Goal: Transaction & Acquisition: Purchase product/service

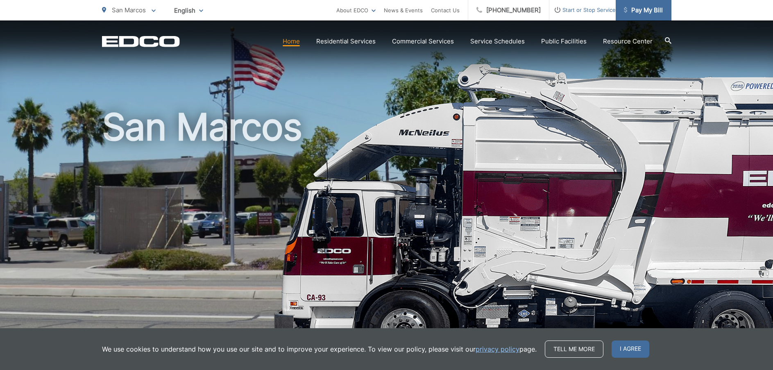
click at [648, 11] on span "Pay My Bill" at bounding box center [643, 10] width 39 height 10
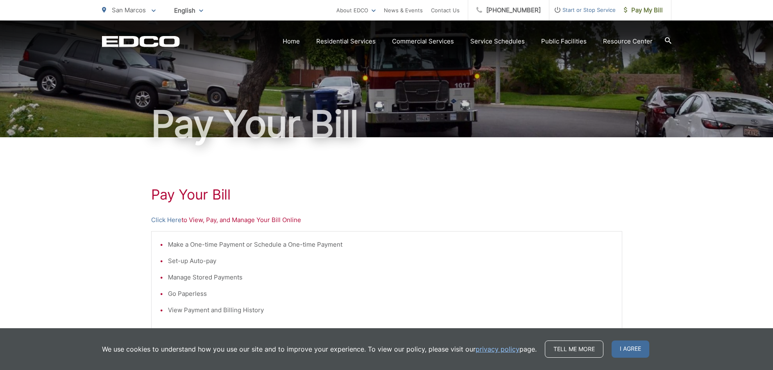
scroll to position [41, 0]
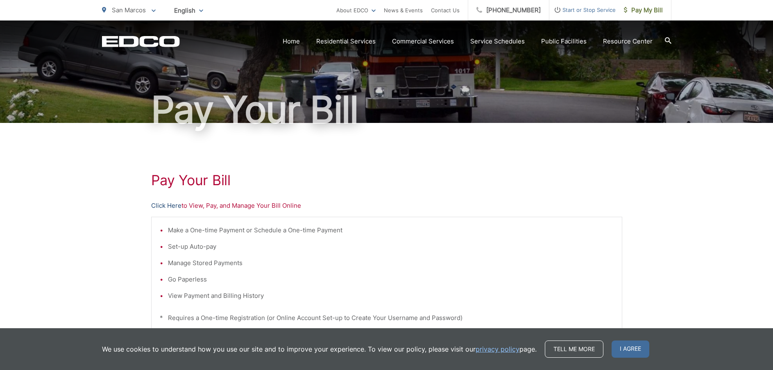
click at [160, 203] on link "Click Here" at bounding box center [166, 206] width 30 height 10
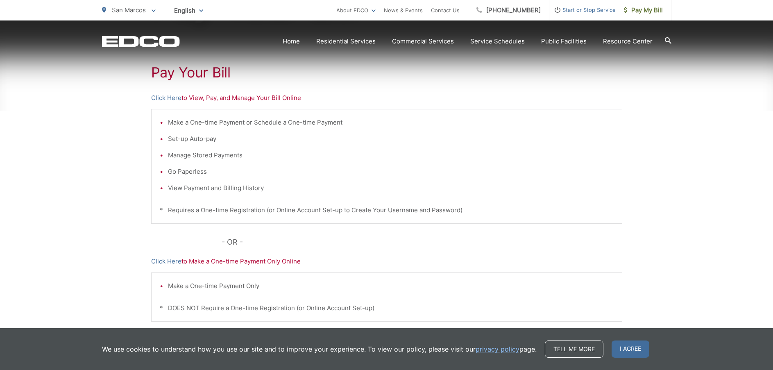
scroll to position [164, 0]
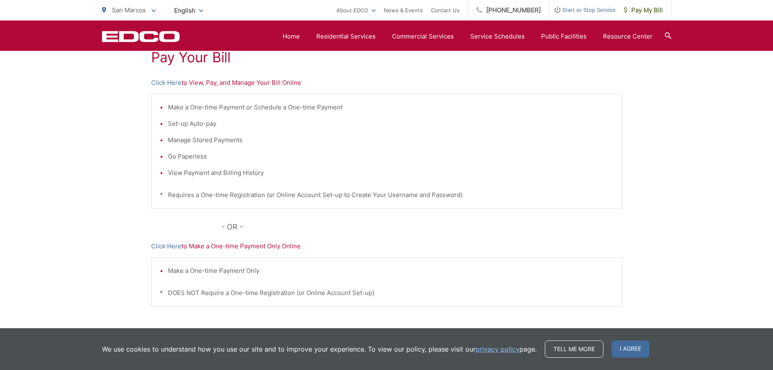
click at [251, 247] on p "Click Here to Make a One-time Payment Only Online" at bounding box center [386, 246] width 471 height 10
click at [159, 81] on link "Click Here" at bounding box center [166, 83] width 30 height 10
click at [157, 244] on link "Click Here" at bounding box center [166, 246] width 30 height 10
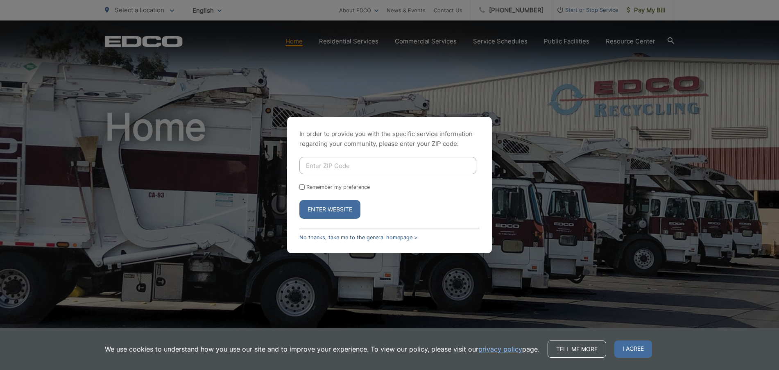
click at [321, 239] on link "No thanks, take me to the general homepage >" at bounding box center [358, 237] width 118 height 6
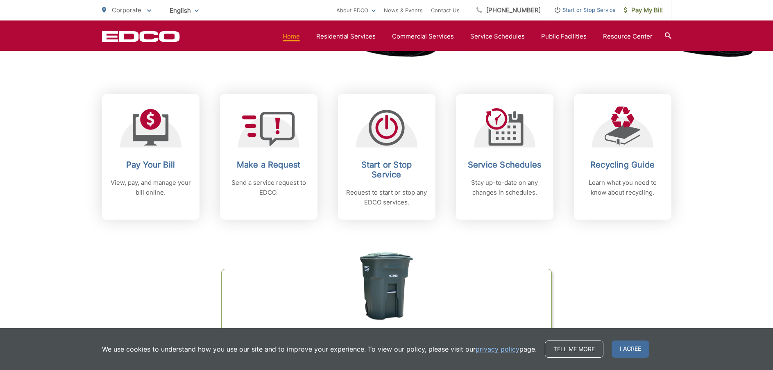
scroll to position [328, 0]
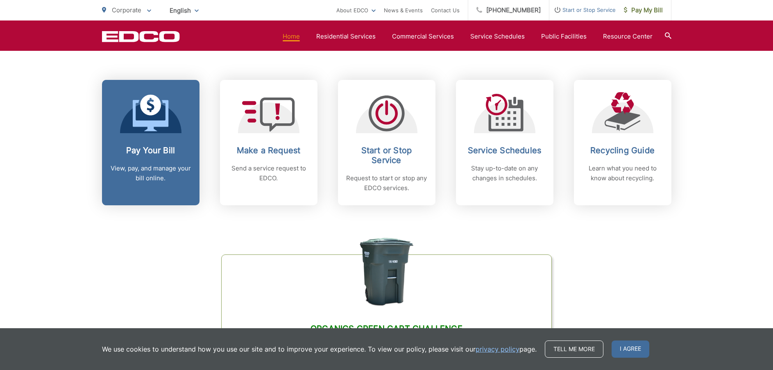
click at [164, 170] on p "View, pay, and manage your bill online." at bounding box center [150, 173] width 81 height 20
click at [155, 161] on div "Pay Your Bill View, pay, and manage your bill online." at bounding box center [150, 164] width 81 height 38
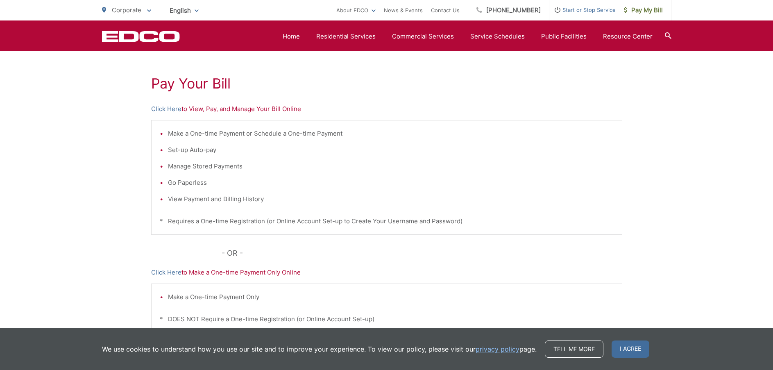
scroll to position [131, 0]
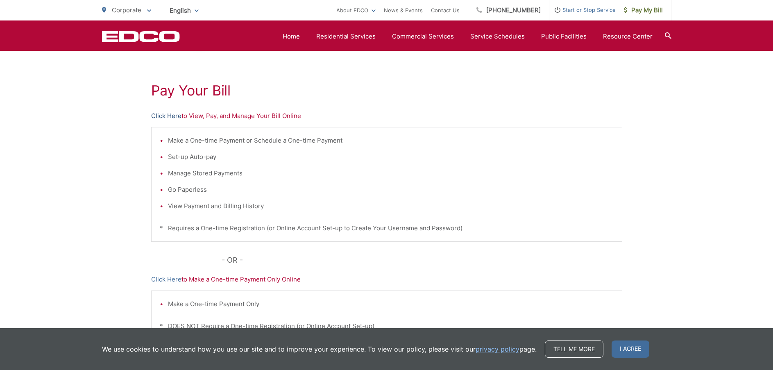
click at [174, 116] on link "Click Here" at bounding box center [166, 116] width 30 height 10
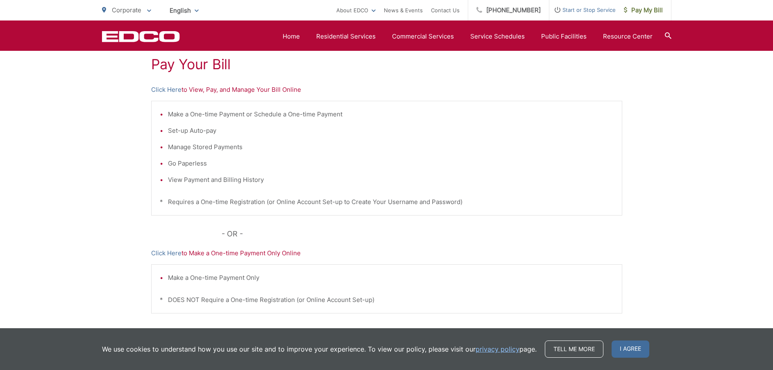
scroll to position [172, 0]
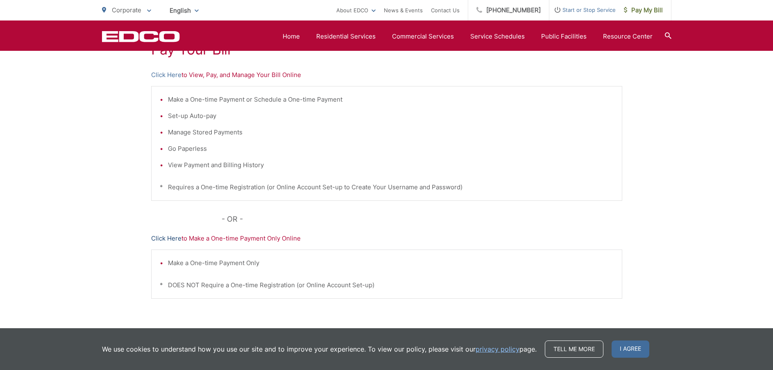
click at [172, 237] on link "Click Here" at bounding box center [166, 238] width 30 height 10
click at [174, 236] on link "Click Here" at bounding box center [166, 238] width 30 height 10
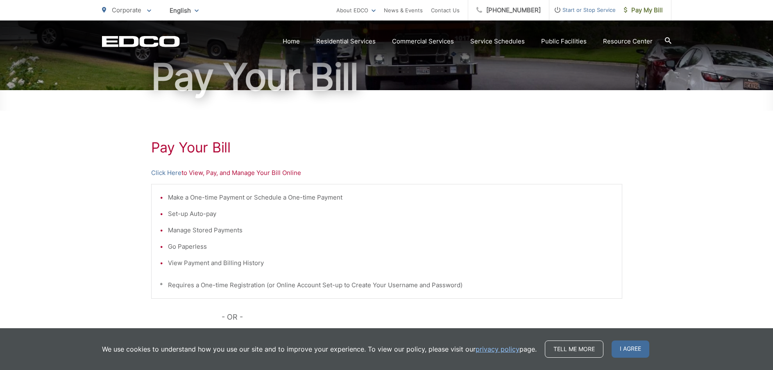
scroll to position [82, 0]
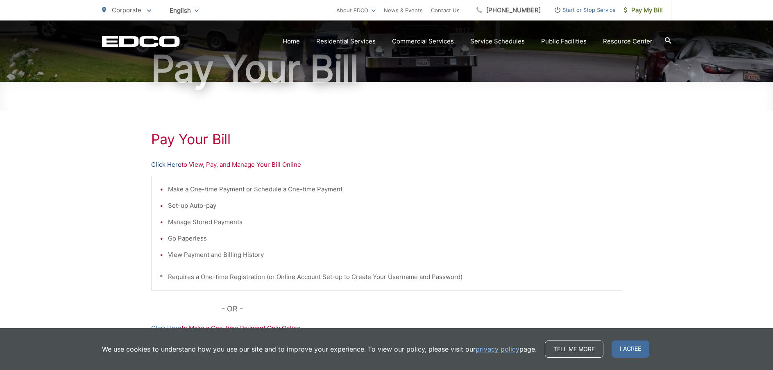
click at [169, 164] on link "Click Here" at bounding box center [166, 165] width 30 height 10
